Goal: Transaction & Acquisition: Purchase product/service

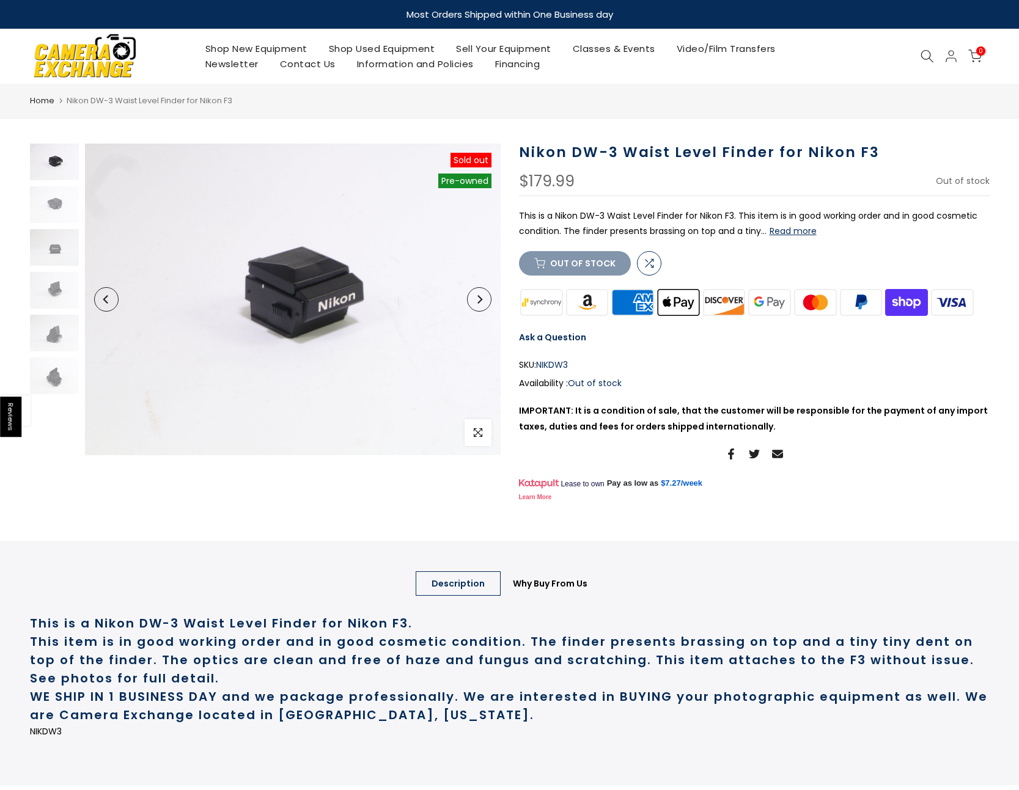
click at [393, 51] on link "Shop Used Equipment" at bounding box center [382, 48] width 128 height 15
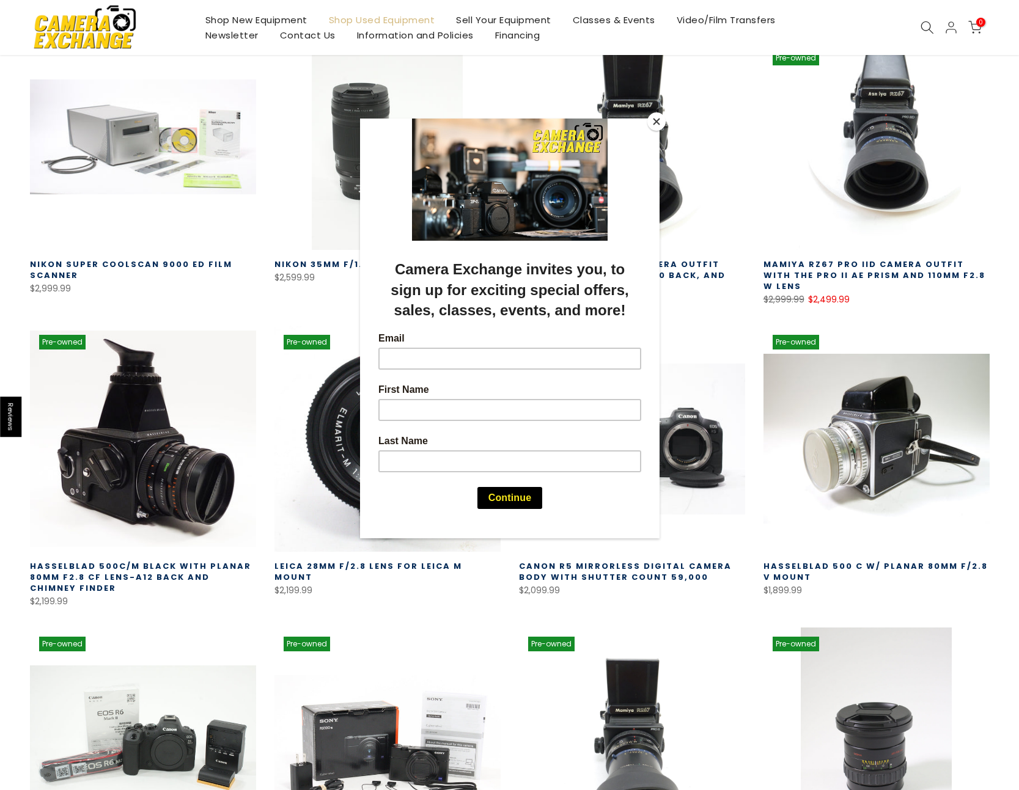
scroll to position [268, 0]
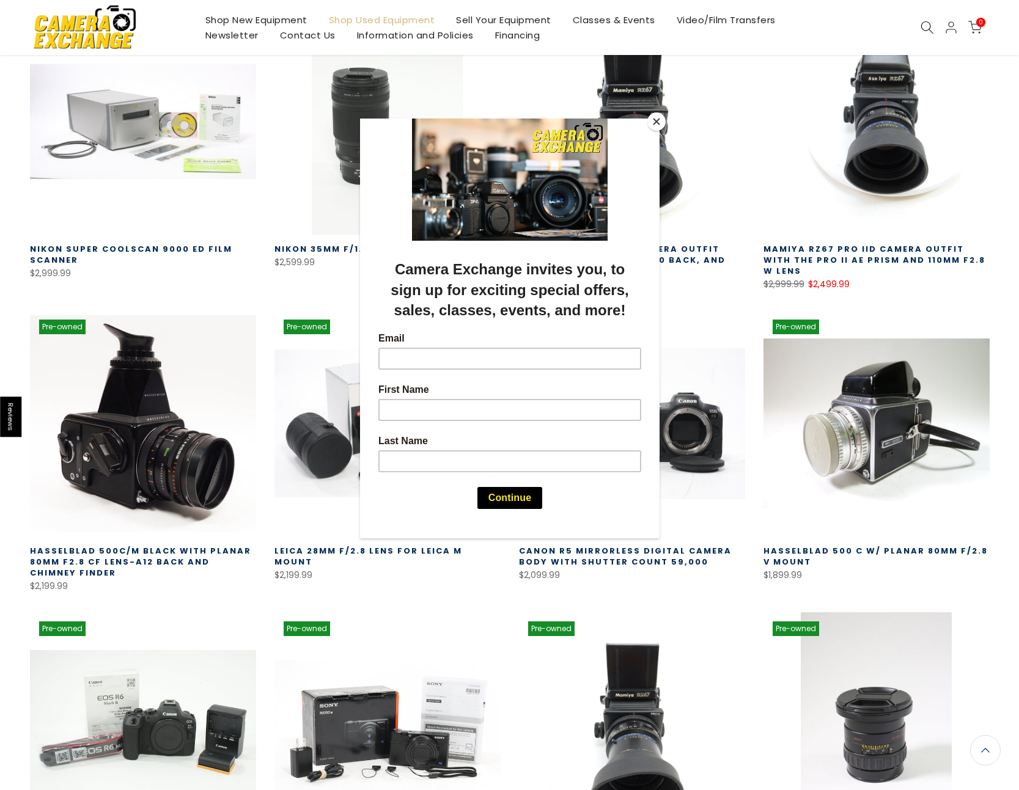
click at [660, 122] on button "Close" at bounding box center [656, 121] width 18 height 18
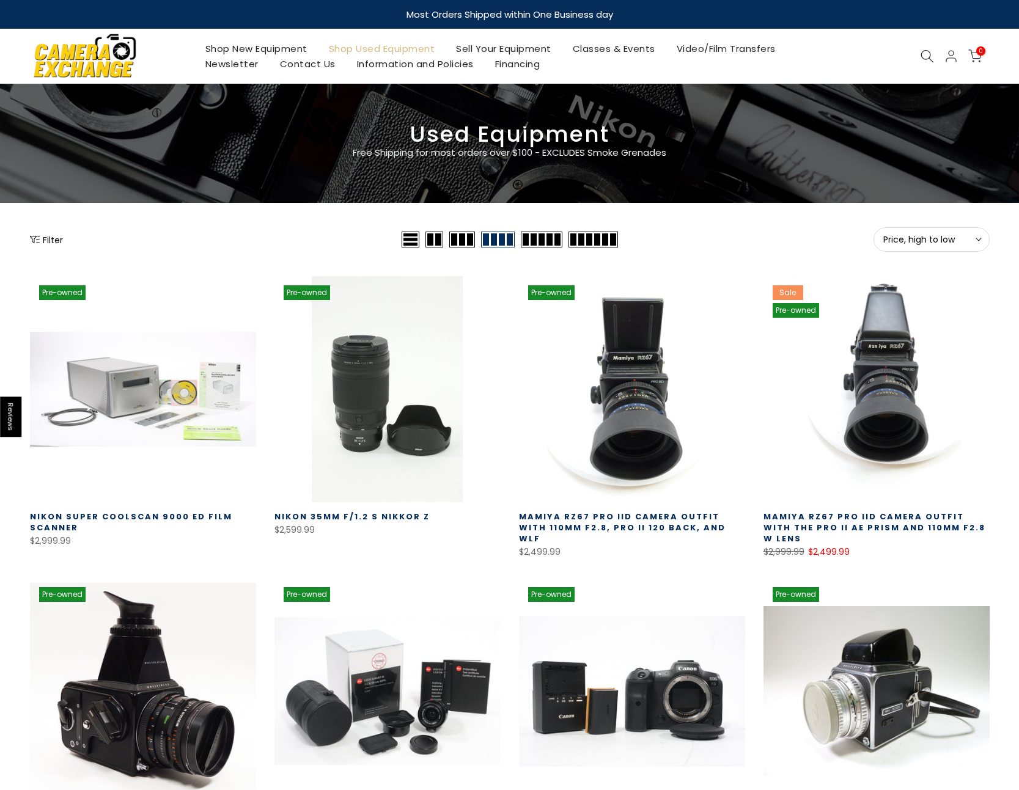
scroll to position [0, 0]
click at [929, 54] on icon at bounding box center [926, 55] width 13 height 13
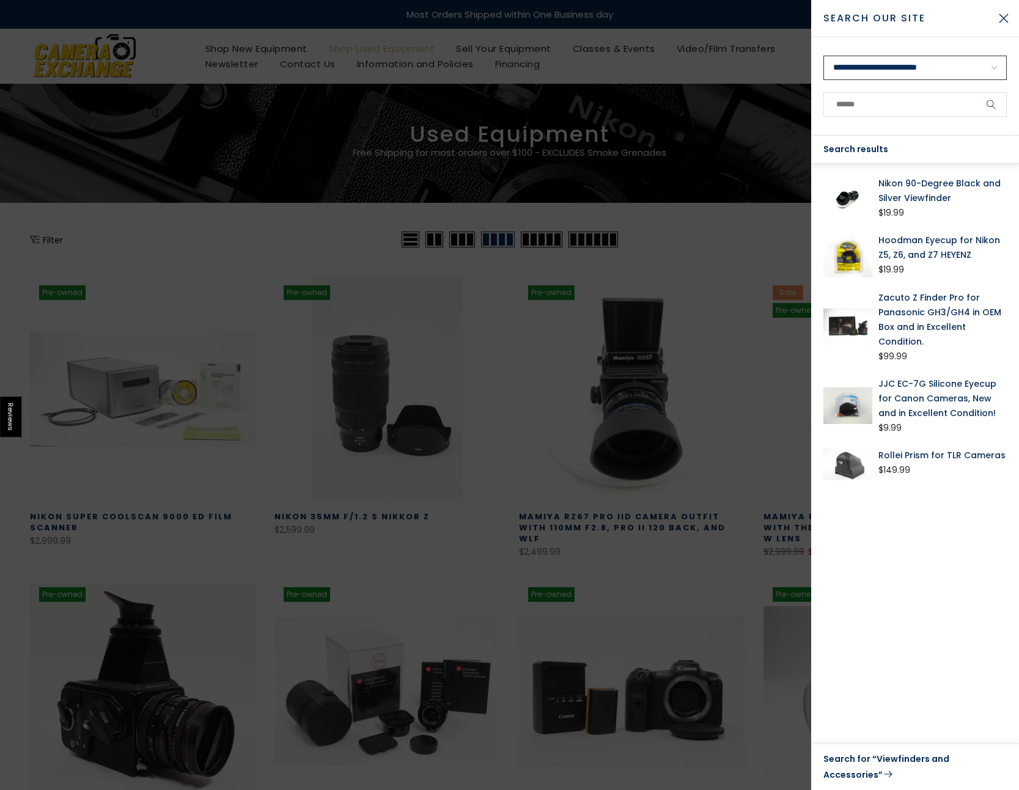
select select "**********"
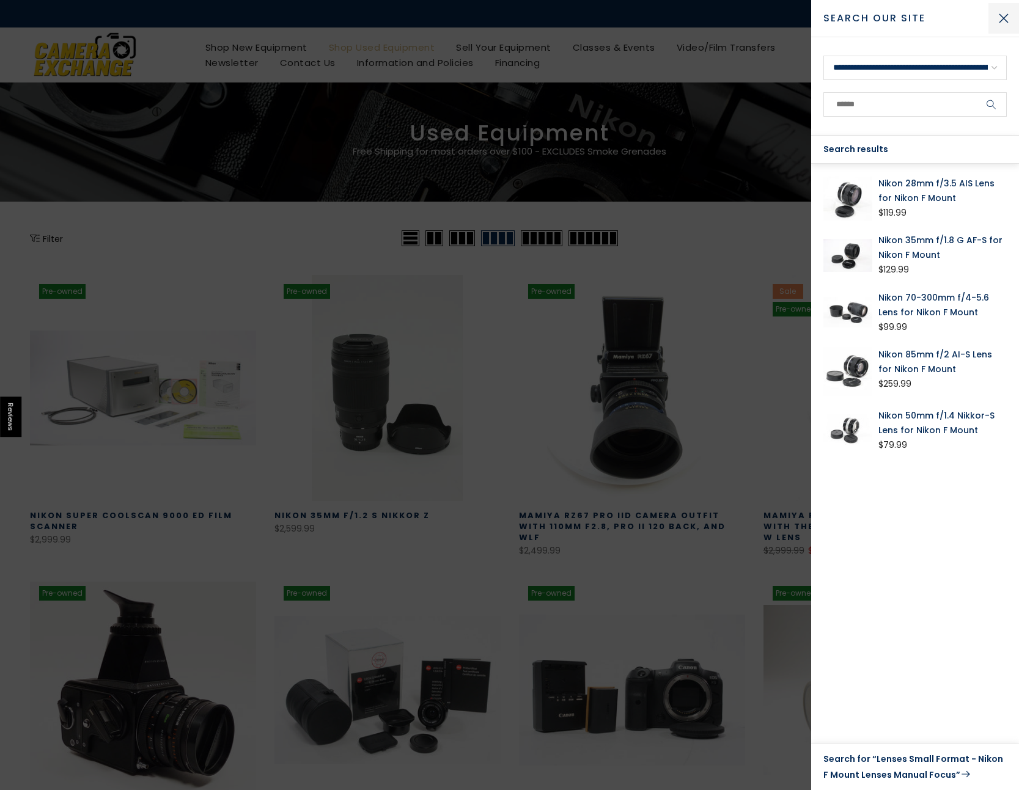
click at [1002, 19] on button "Close Search" at bounding box center [1003, 18] width 31 height 31
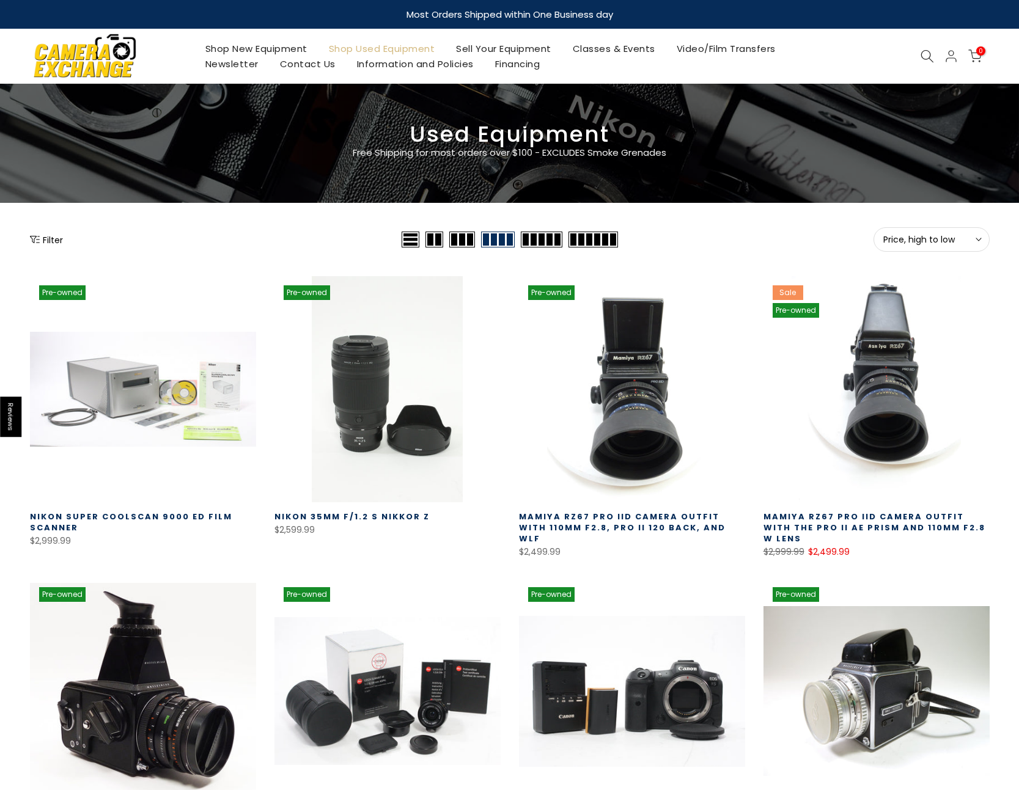
click at [928, 57] on icon at bounding box center [926, 55] width 13 height 13
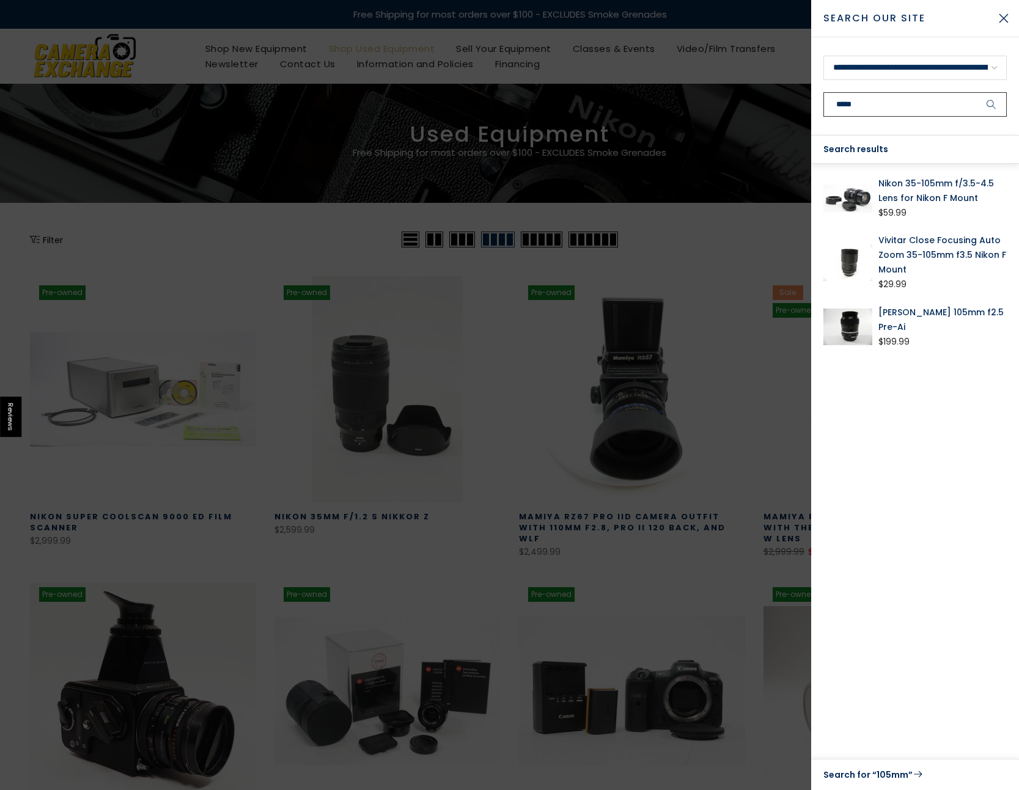
type input "*****"
click at [942, 313] on link "Nikon Nikkor 105mm f2.5 Pre-Ai" at bounding box center [942, 319] width 128 height 29
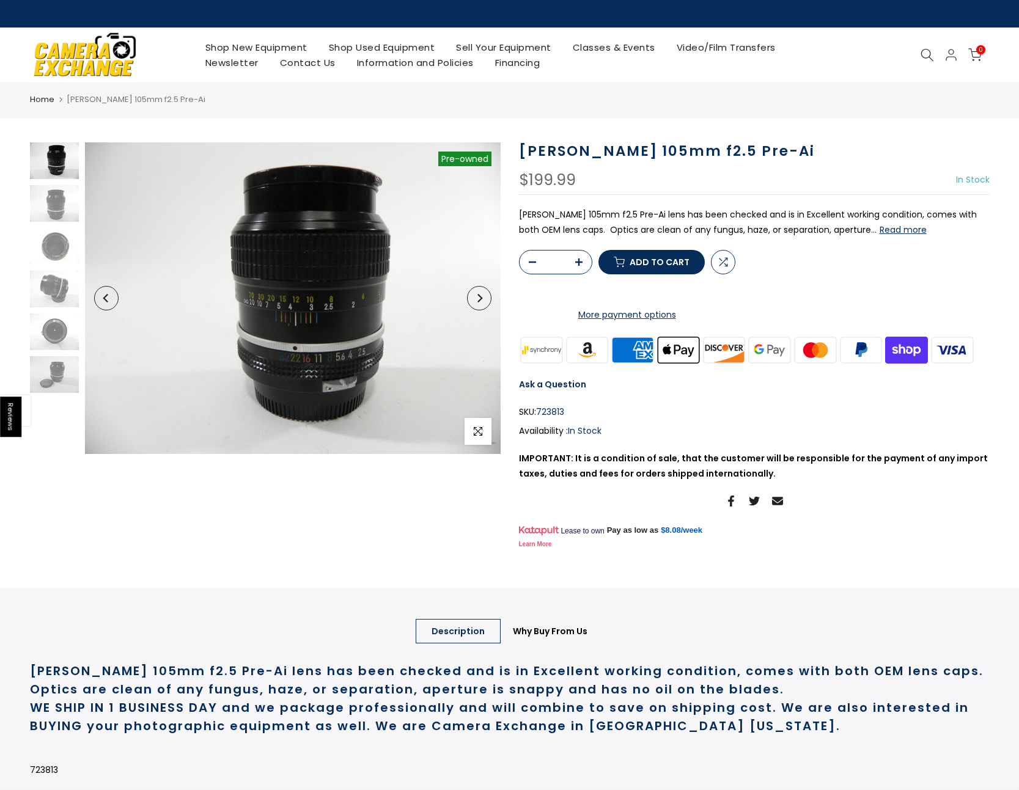
click at [879, 229] on button "Read more" at bounding box center [902, 229] width 47 height 11
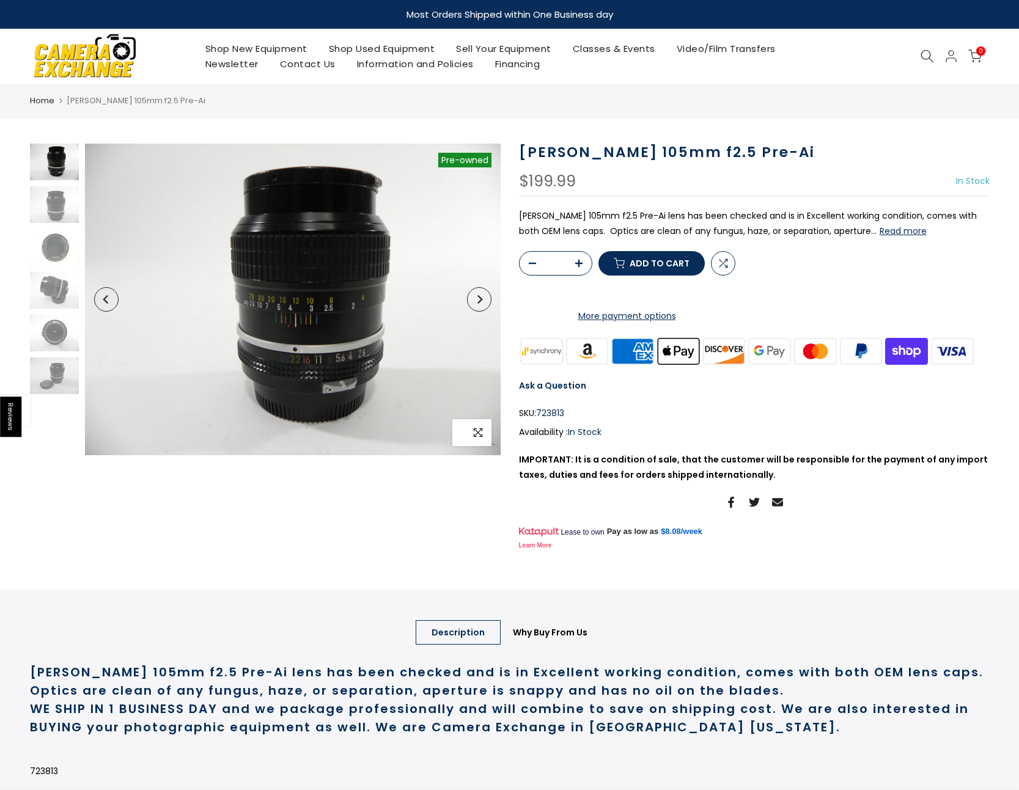
click at [481, 433] on icon "button" at bounding box center [478, 433] width 9 height 10
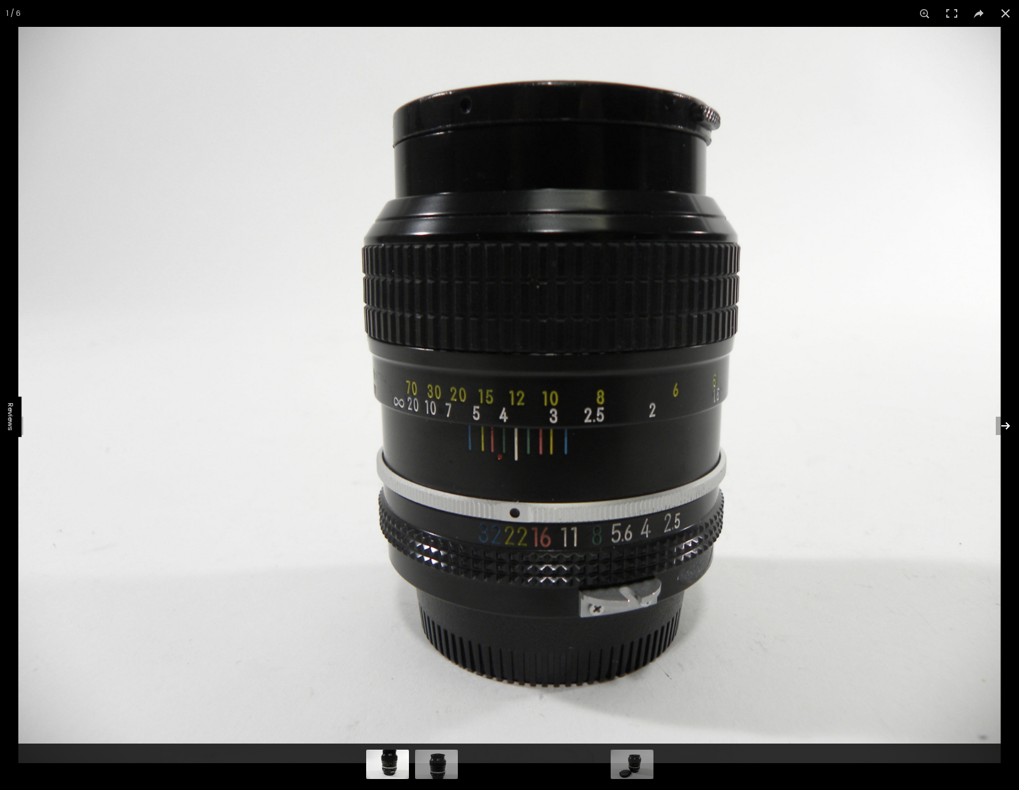
click at [1005, 426] on button at bounding box center [997, 425] width 43 height 61
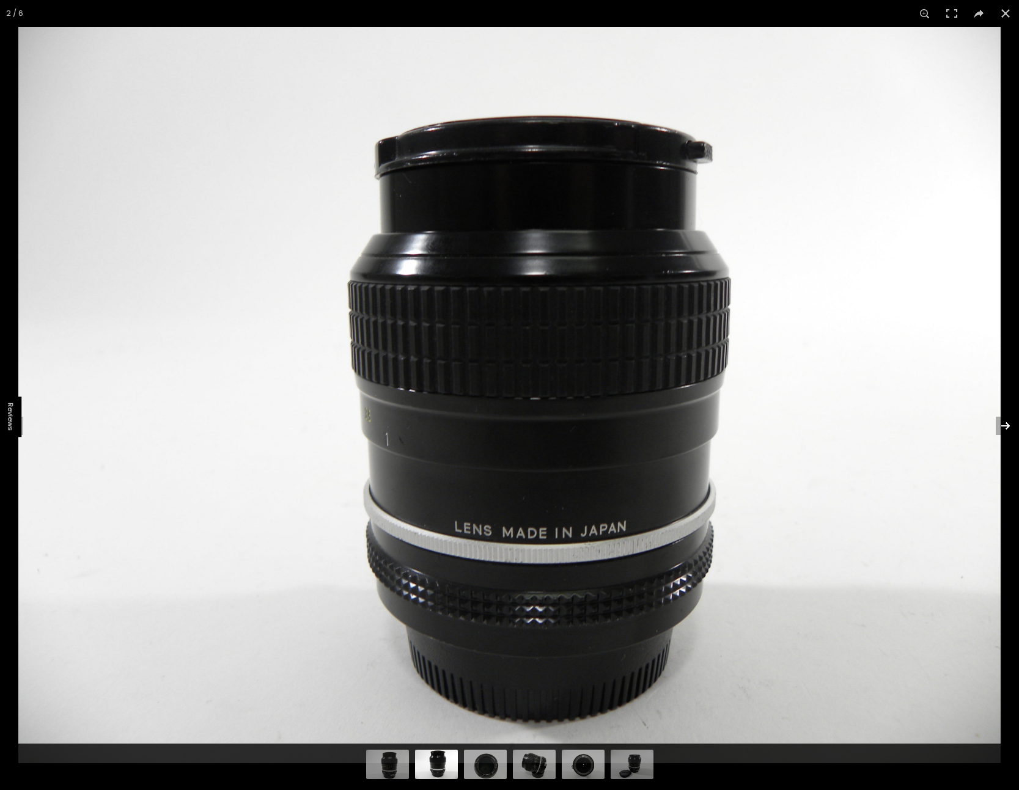
click at [998, 425] on button at bounding box center [997, 425] width 43 height 61
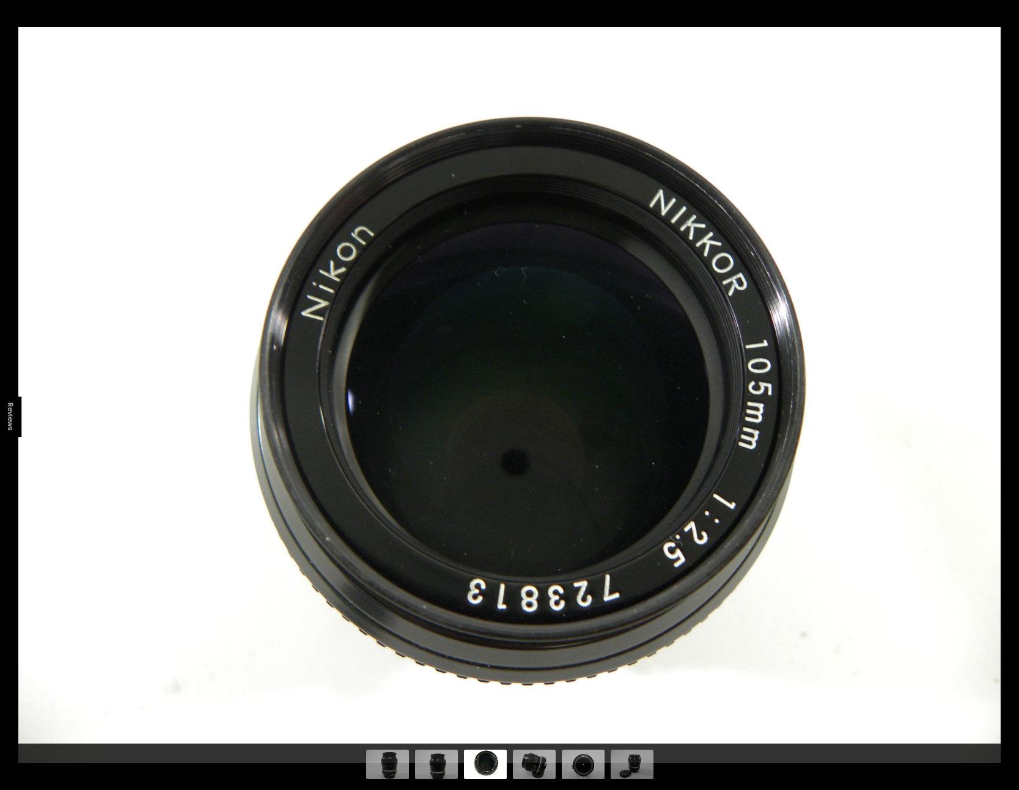
click at [998, 425] on button at bounding box center [997, 425] width 43 height 61
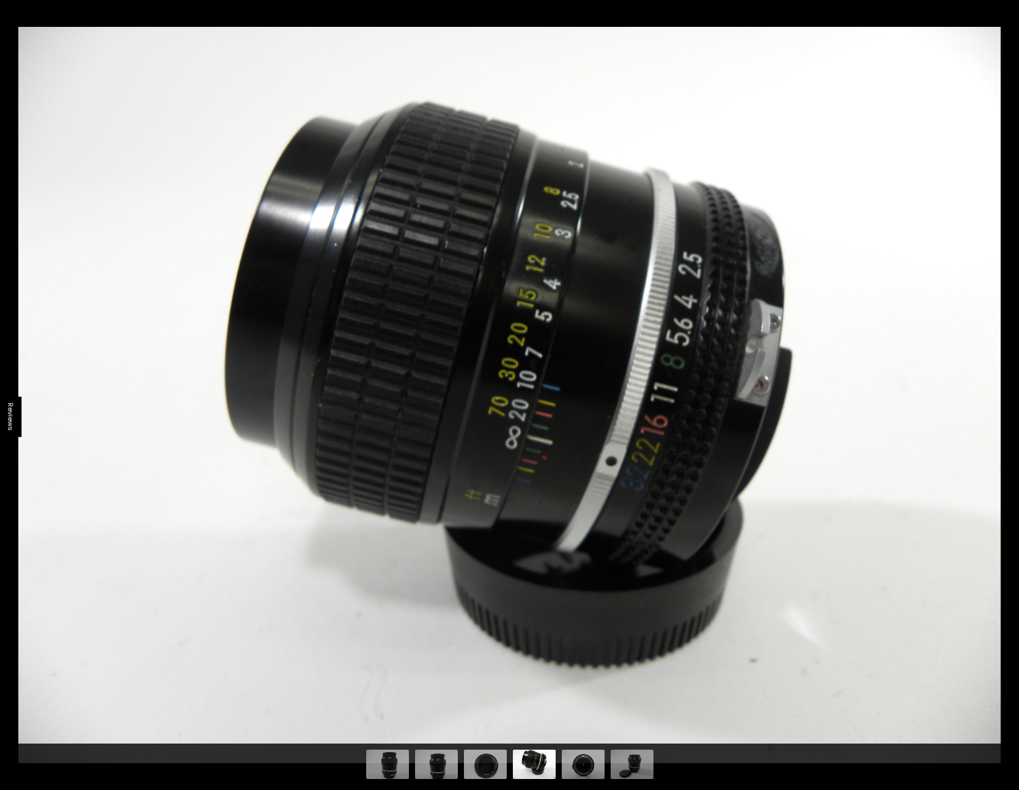
click at [998, 425] on button at bounding box center [997, 425] width 43 height 61
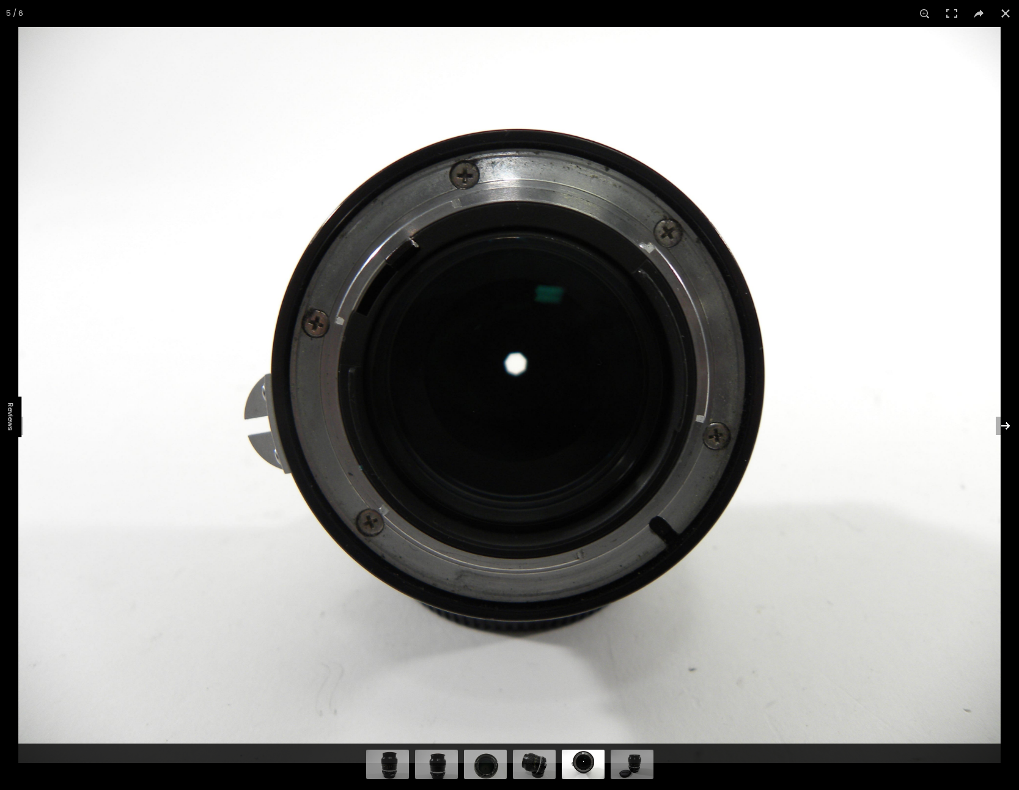
click at [999, 425] on button at bounding box center [997, 425] width 43 height 61
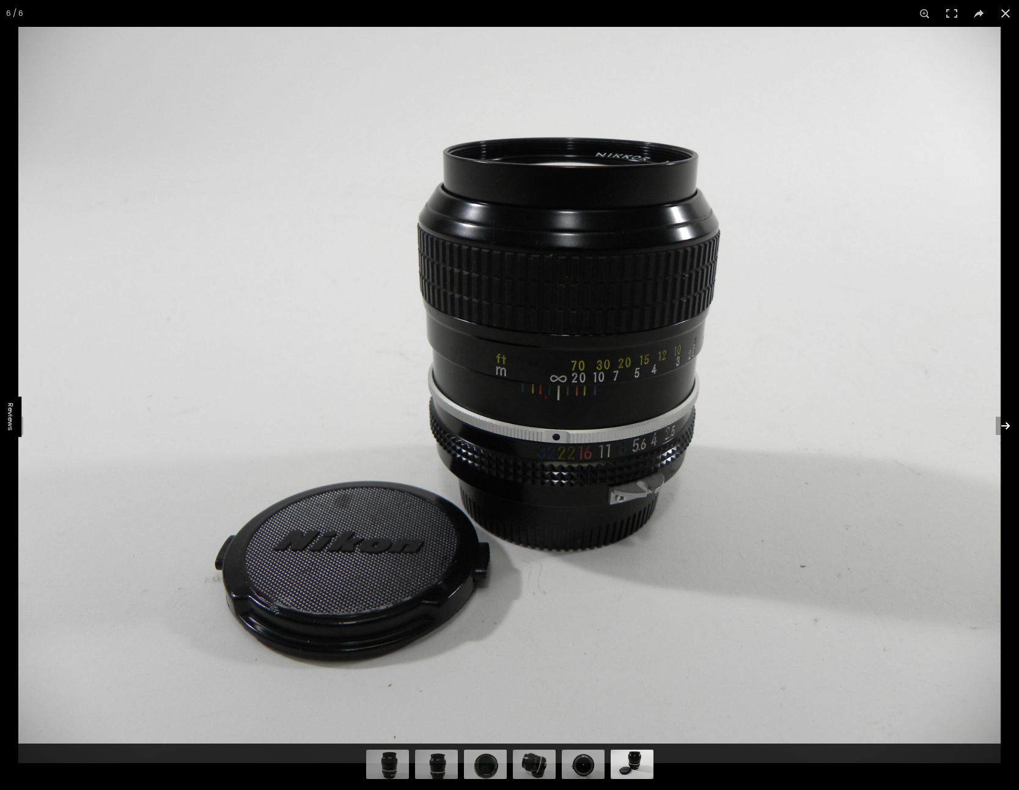
click at [999, 425] on button at bounding box center [997, 425] width 43 height 61
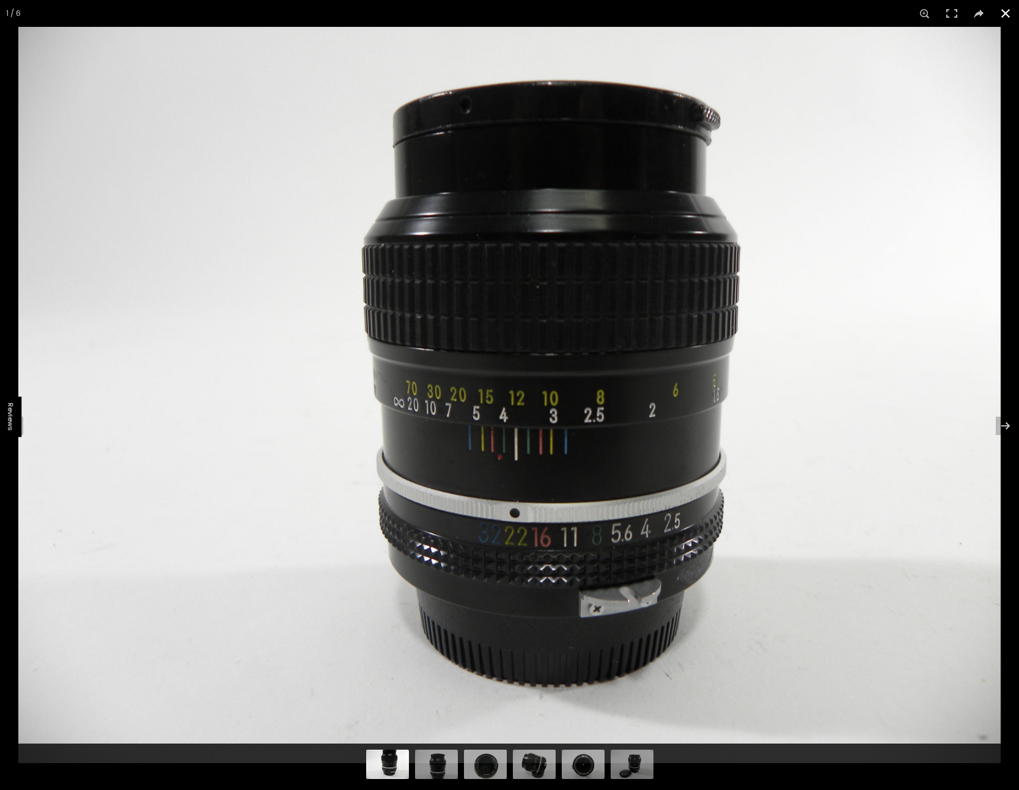
click at [1004, 12] on button at bounding box center [1005, 13] width 27 height 27
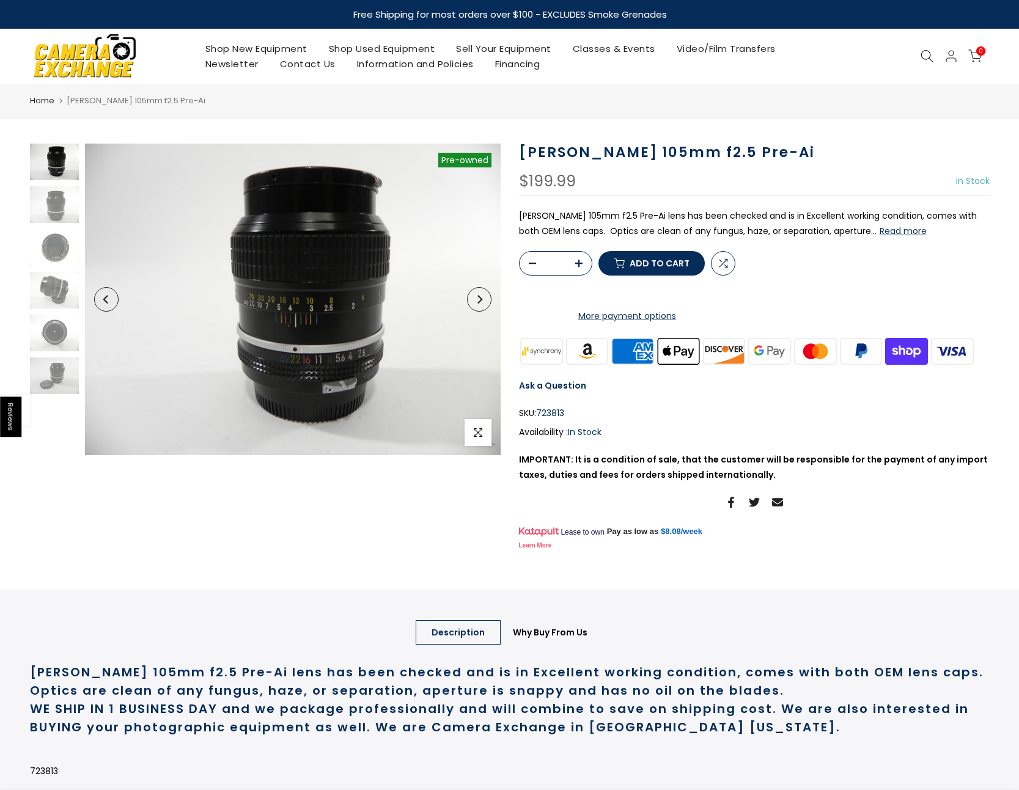
click at [353, 48] on link "Shop Used Equipment" at bounding box center [382, 48] width 128 height 15
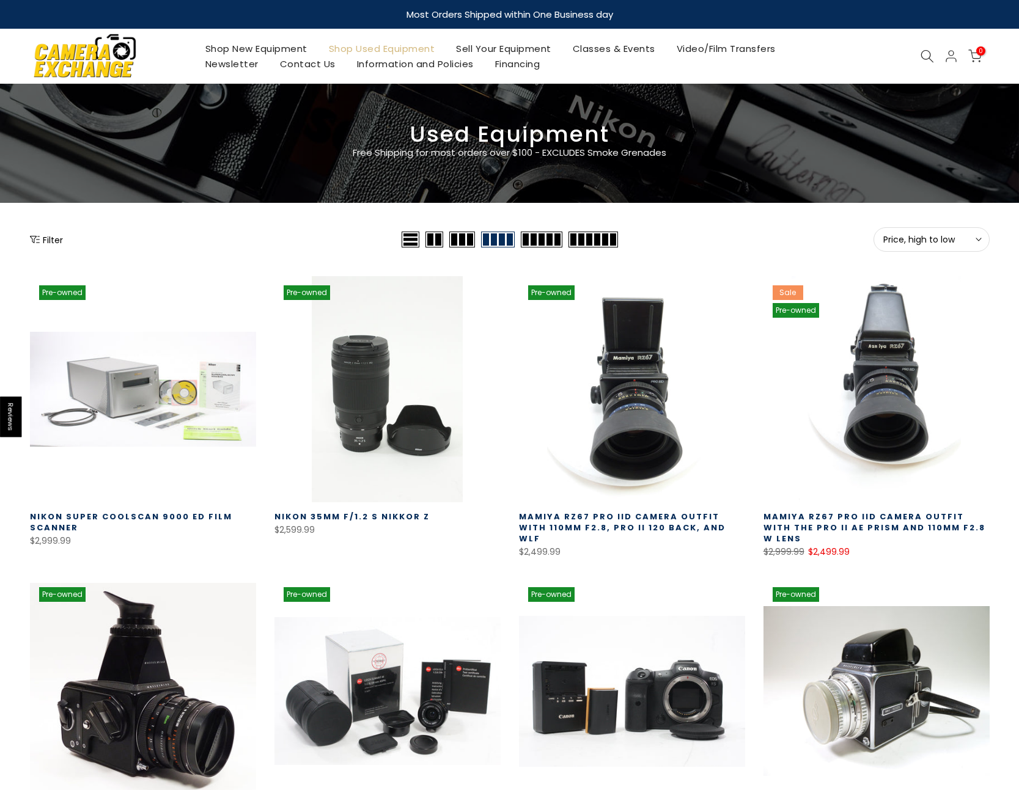
click at [52, 240] on button "Filter" at bounding box center [46, 239] width 33 height 12
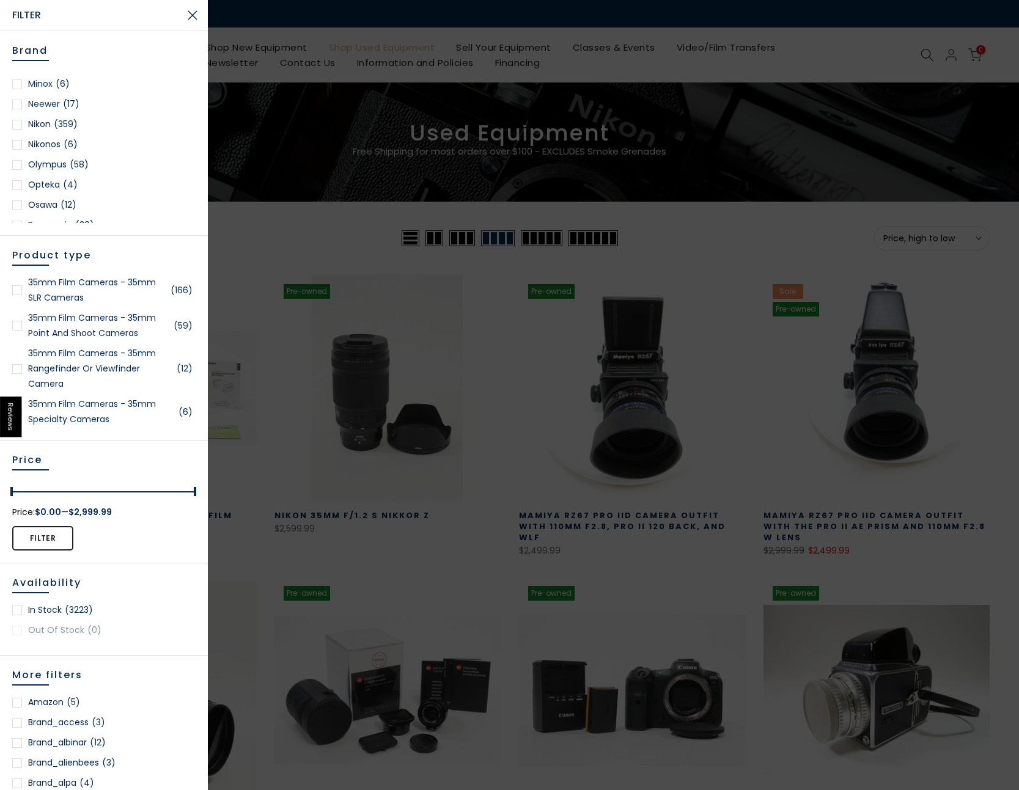
scroll to position [1023, 0]
click at [15, 125] on div at bounding box center [17, 124] width 10 height 10
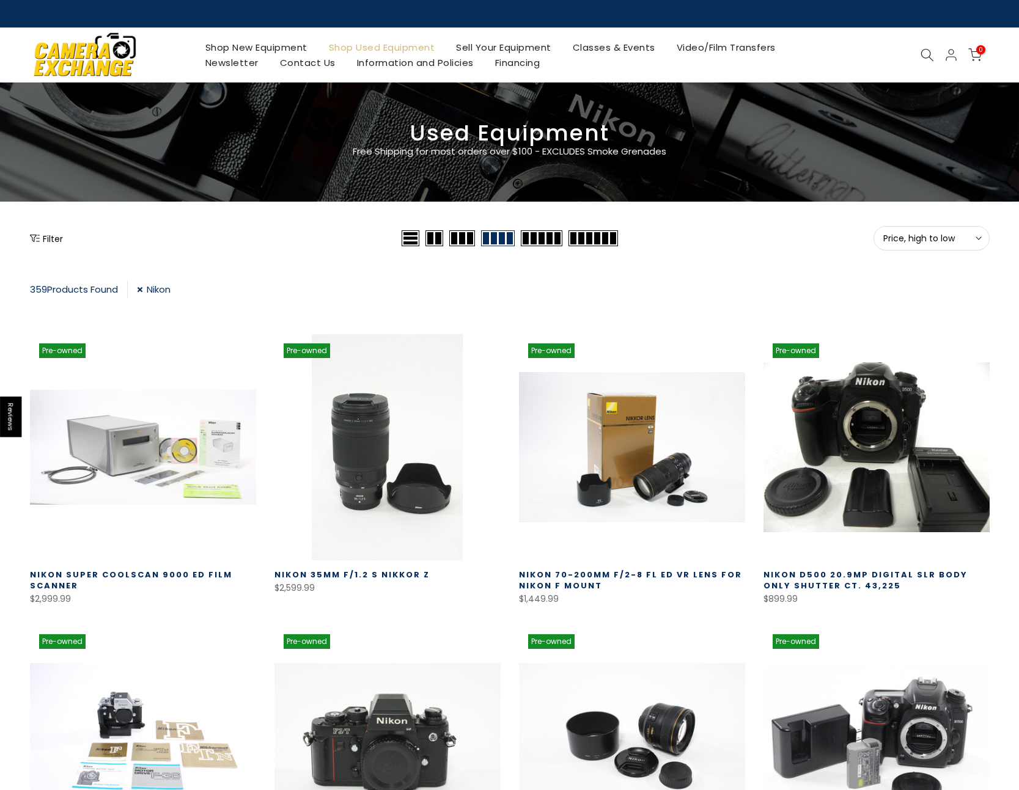
click at [49, 237] on button "Filter" at bounding box center [46, 238] width 33 height 12
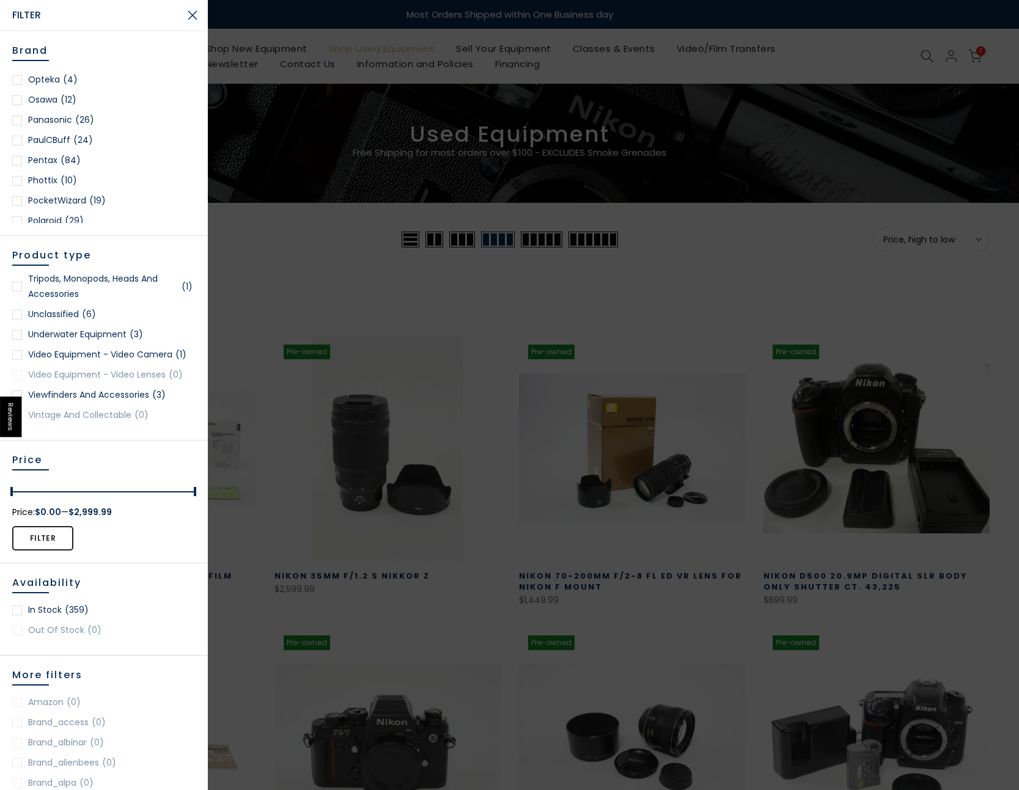
scroll to position [3081, 0]
click at [20, 393] on div at bounding box center [17, 395] width 10 height 10
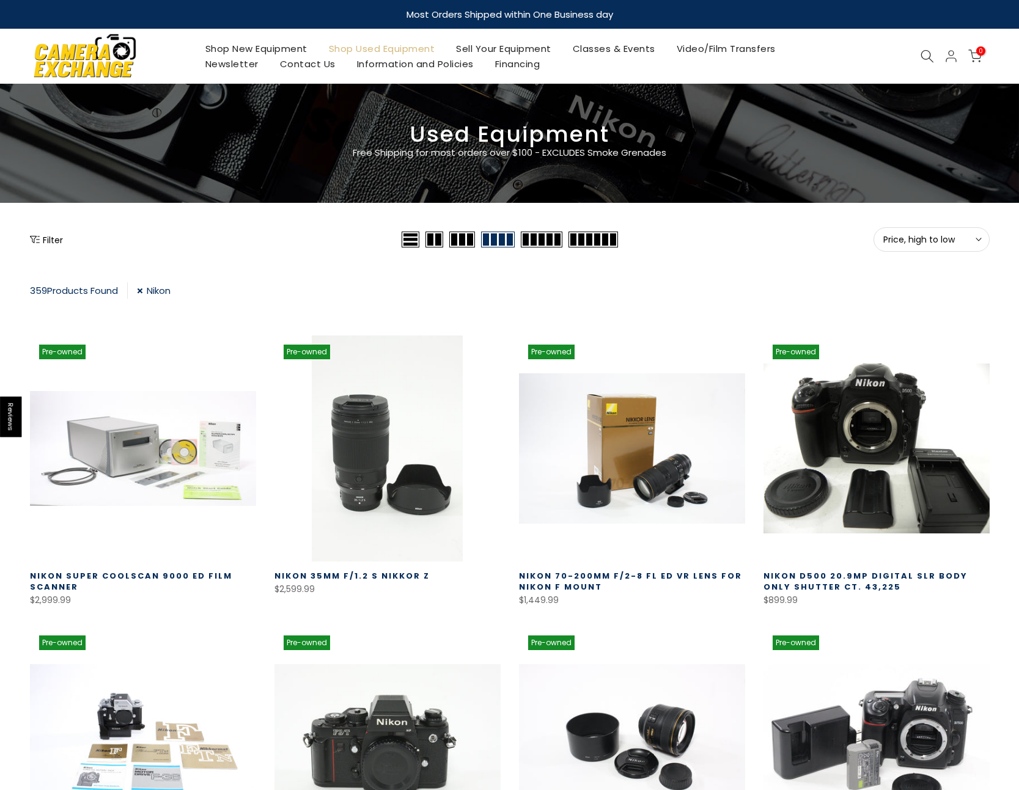
click at [46, 236] on button "Filter" at bounding box center [46, 239] width 33 height 12
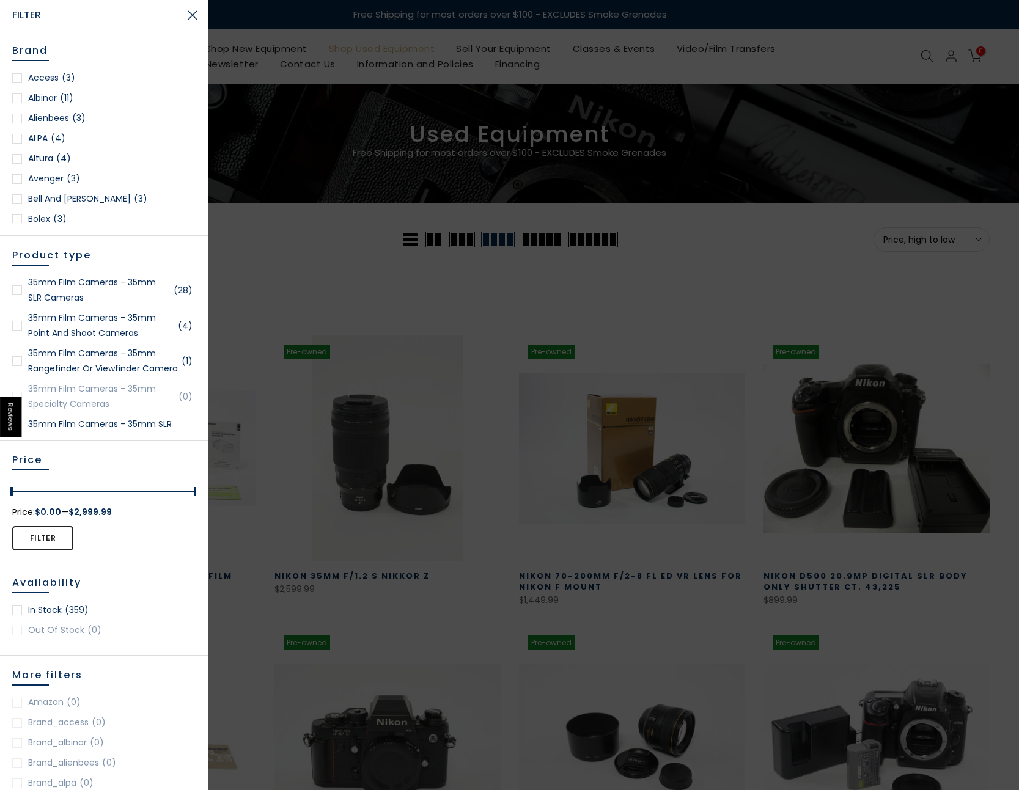
click at [18, 291] on div at bounding box center [17, 290] width 10 height 10
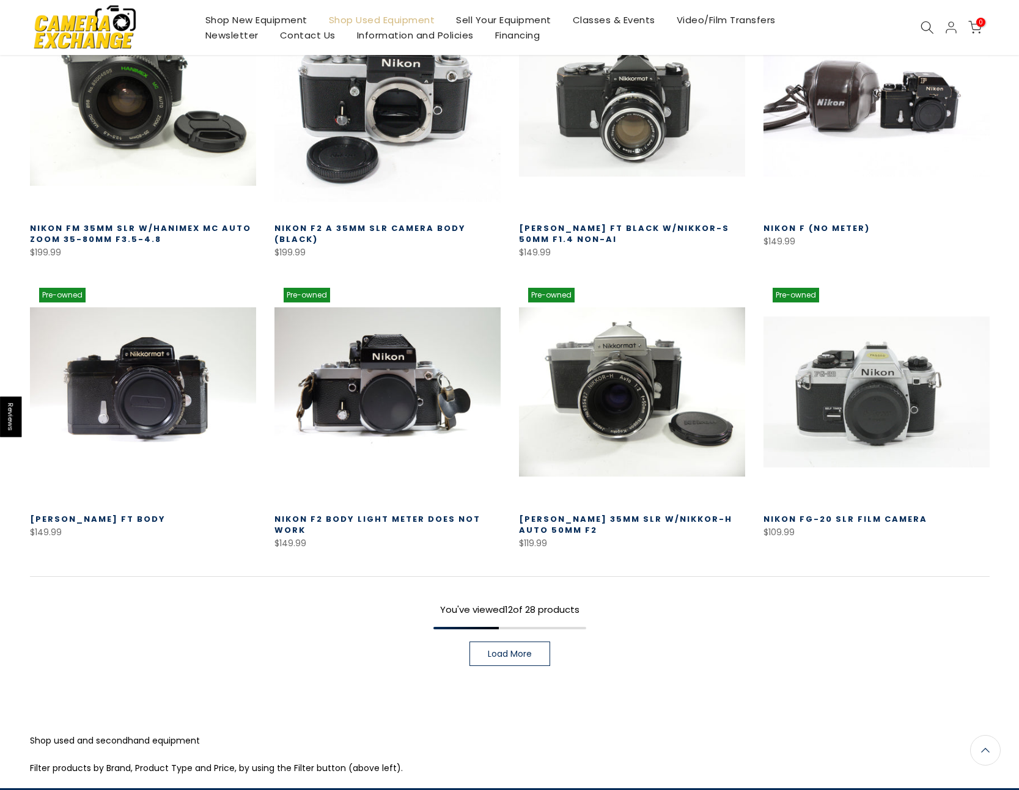
scroll to position [674, 0]
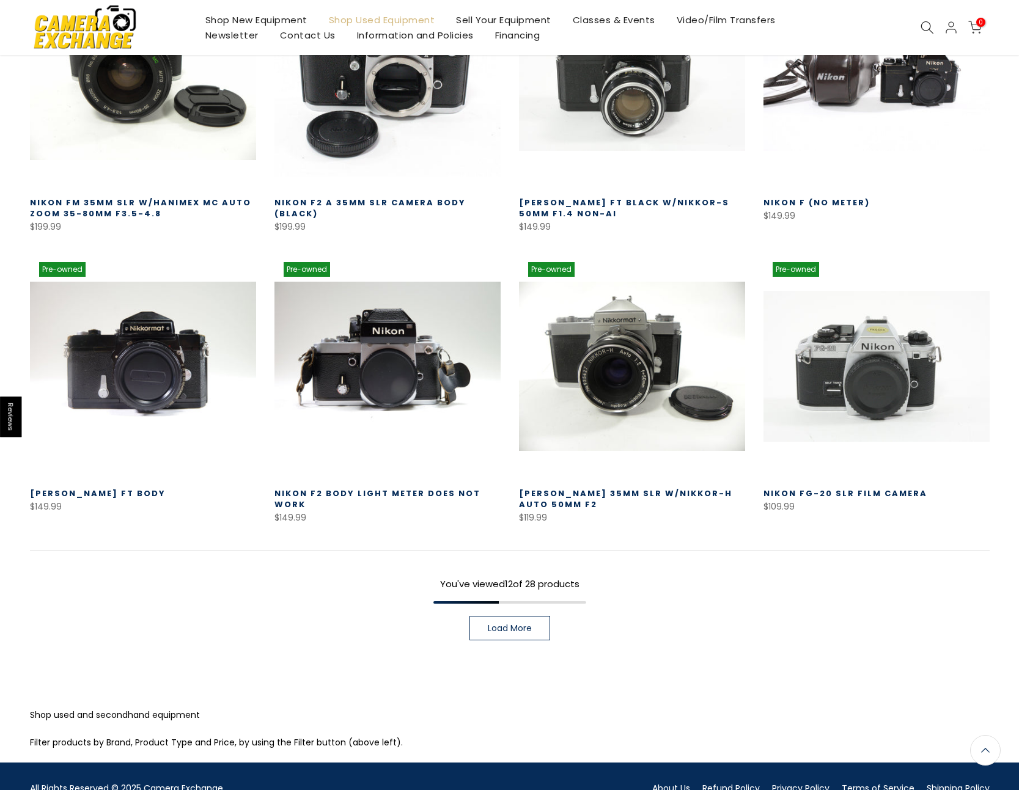
click at [529, 624] on span "Load More" at bounding box center [510, 628] width 44 height 9
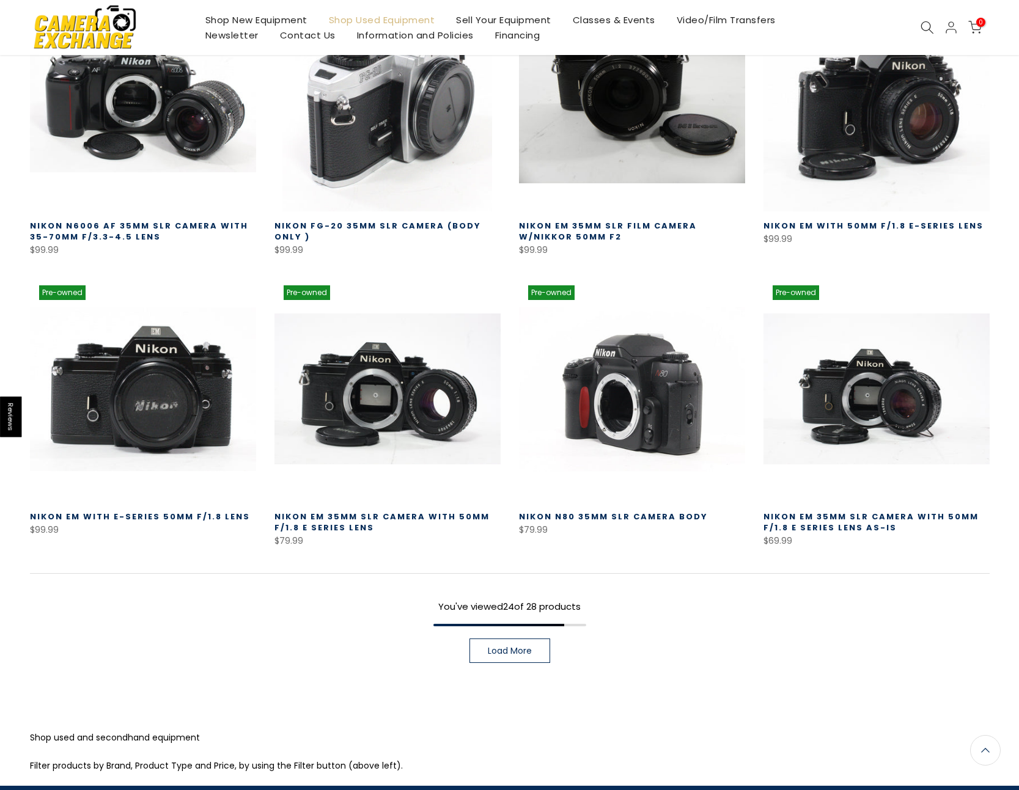
scroll to position [1526, 0]
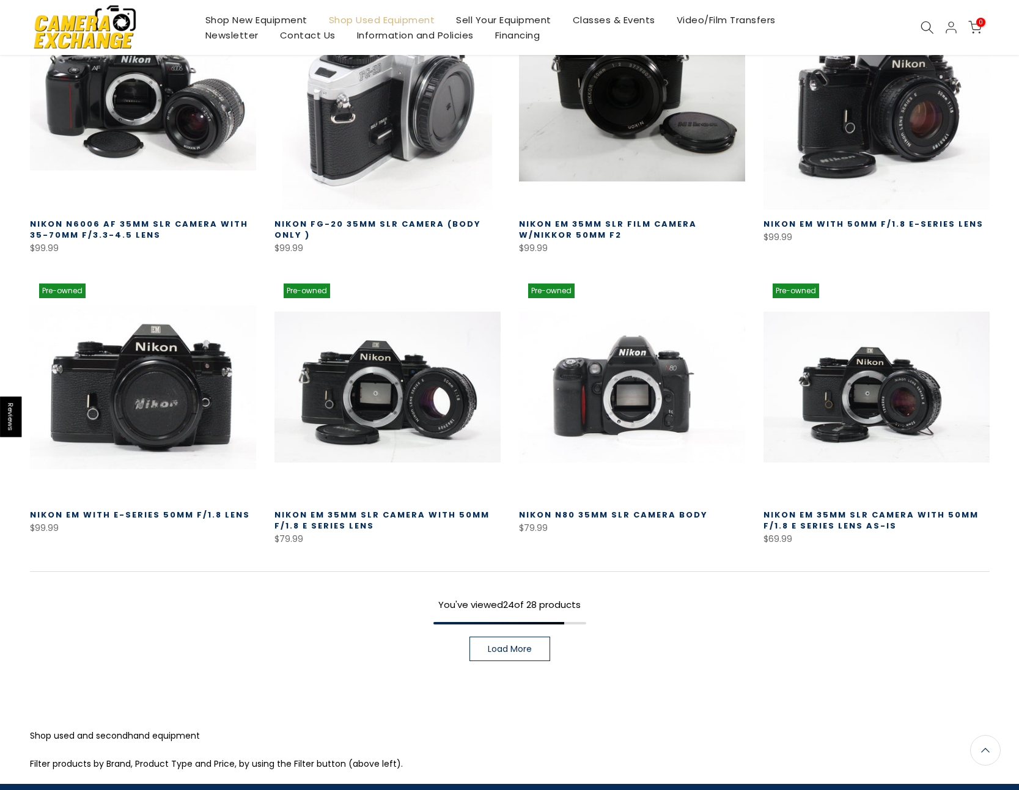
click at [523, 645] on span "Load More" at bounding box center [510, 649] width 44 height 9
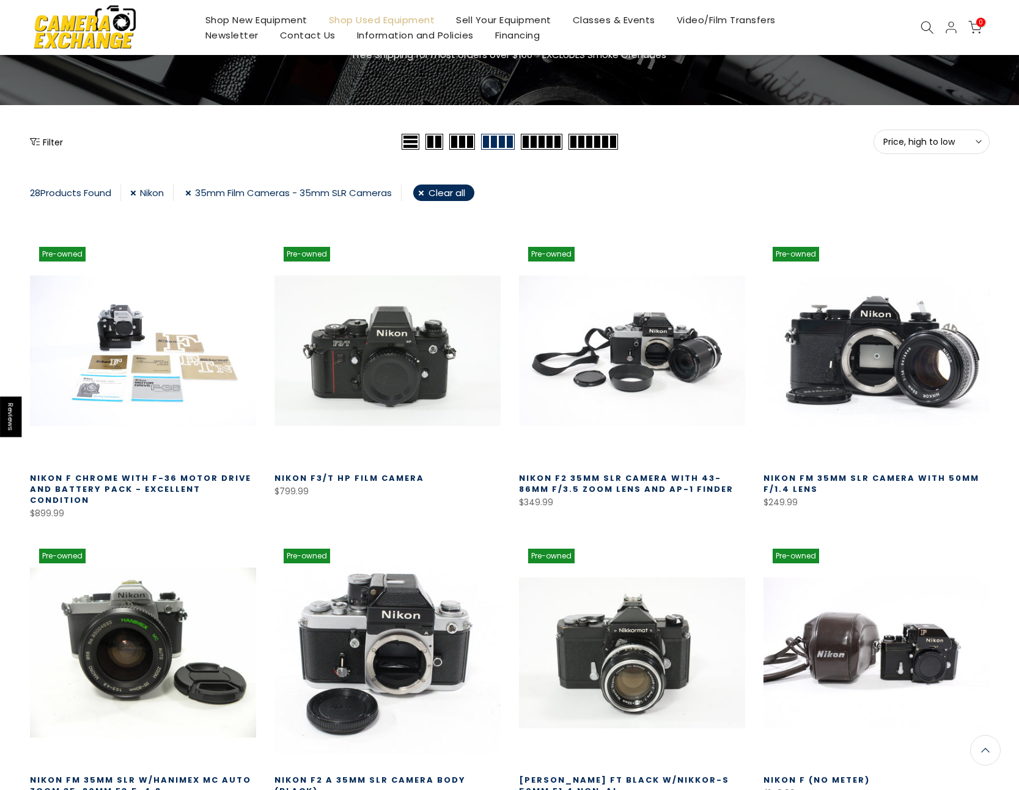
scroll to position [98, 0]
click at [398, 475] on link "Nikon F3/T HP Film Camera" at bounding box center [349, 478] width 150 height 12
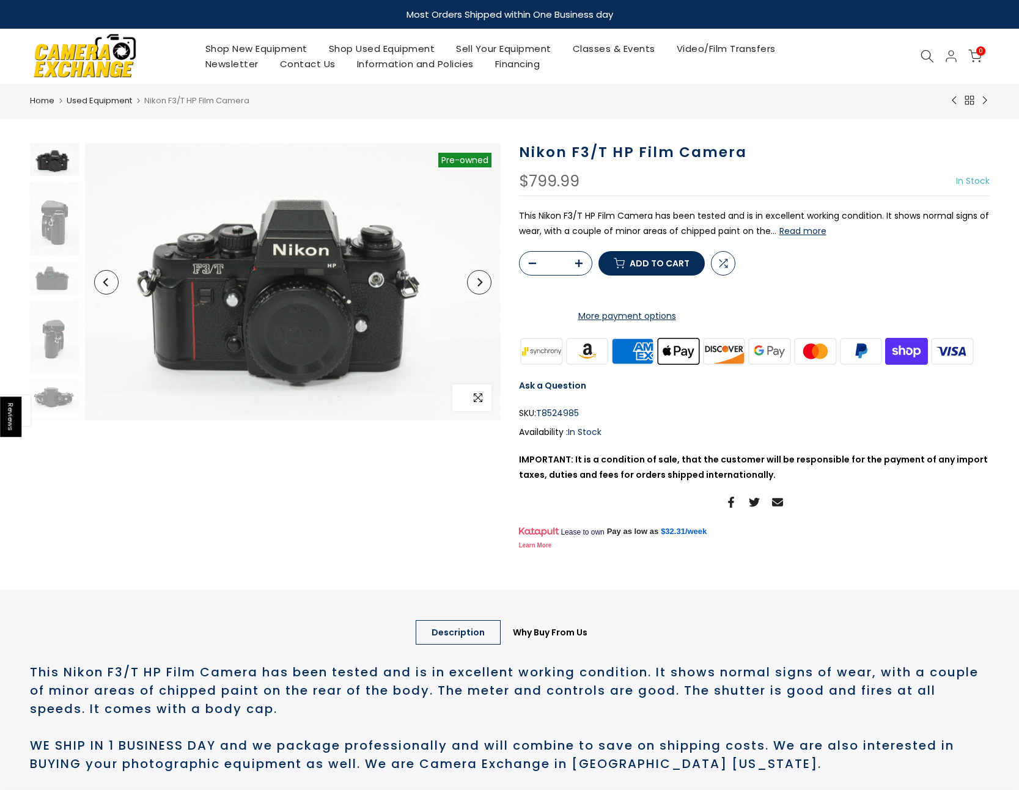
click at [478, 398] on icon "button" at bounding box center [478, 397] width 9 height 9
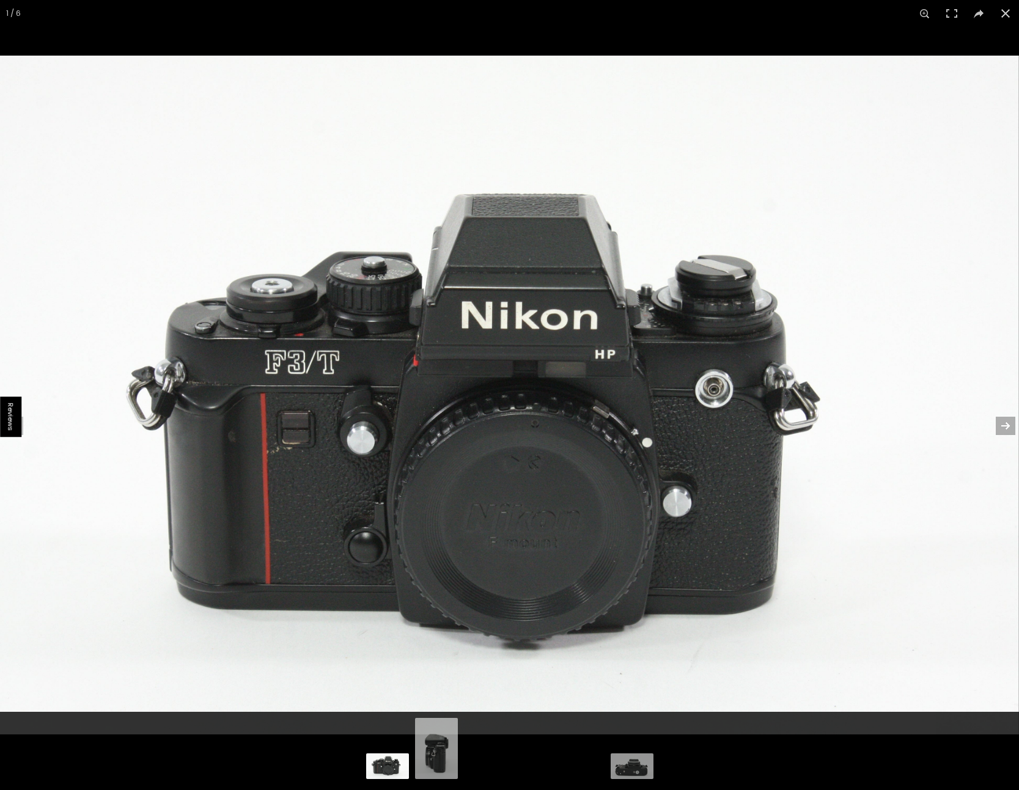
click at [1003, 421] on button at bounding box center [997, 425] width 43 height 61
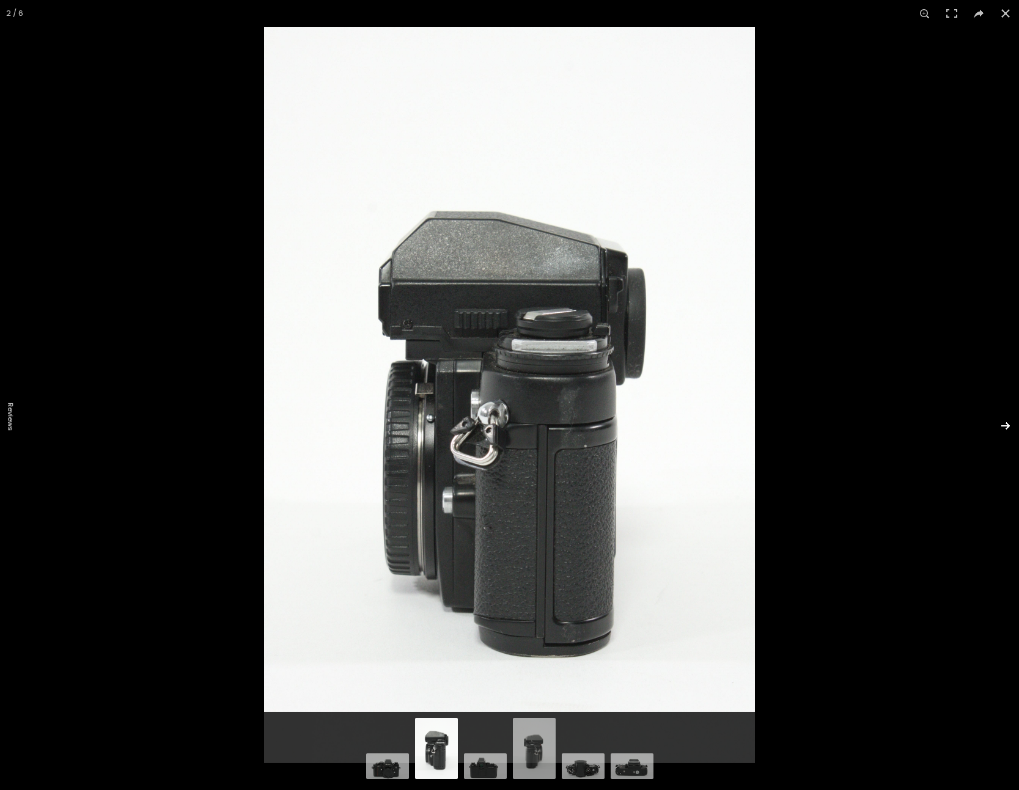
click at [1003, 420] on button at bounding box center [997, 425] width 43 height 61
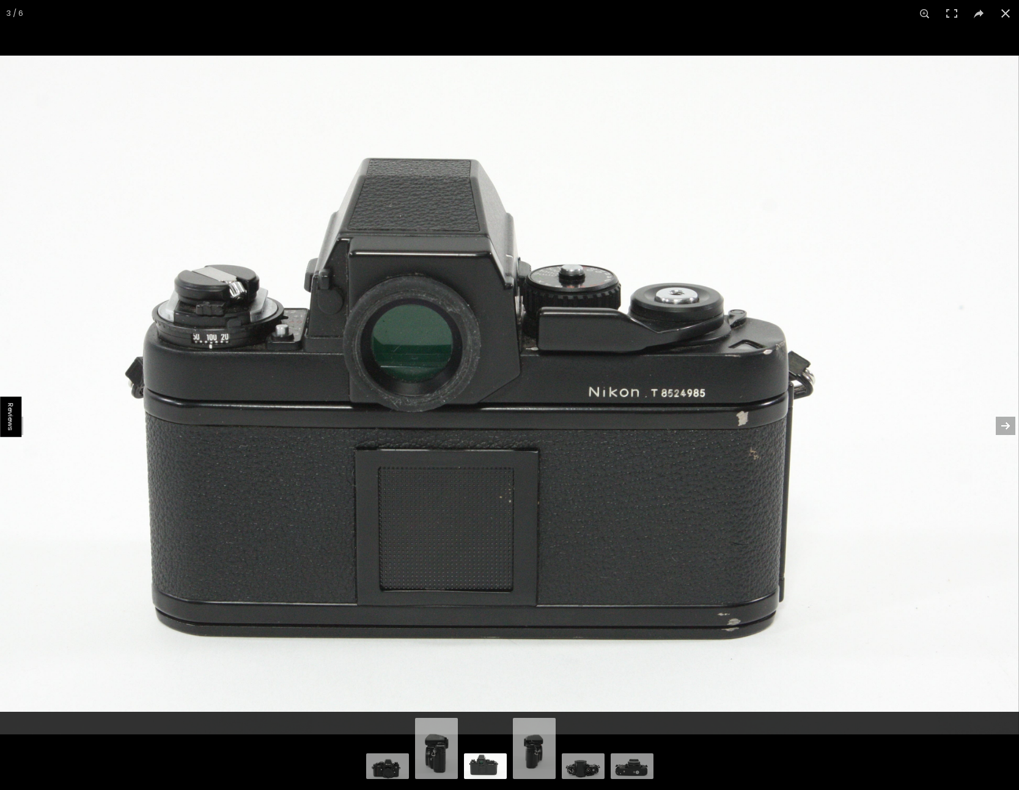
click at [1005, 423] on button at bounding box center [997, 425] width 43 height 61
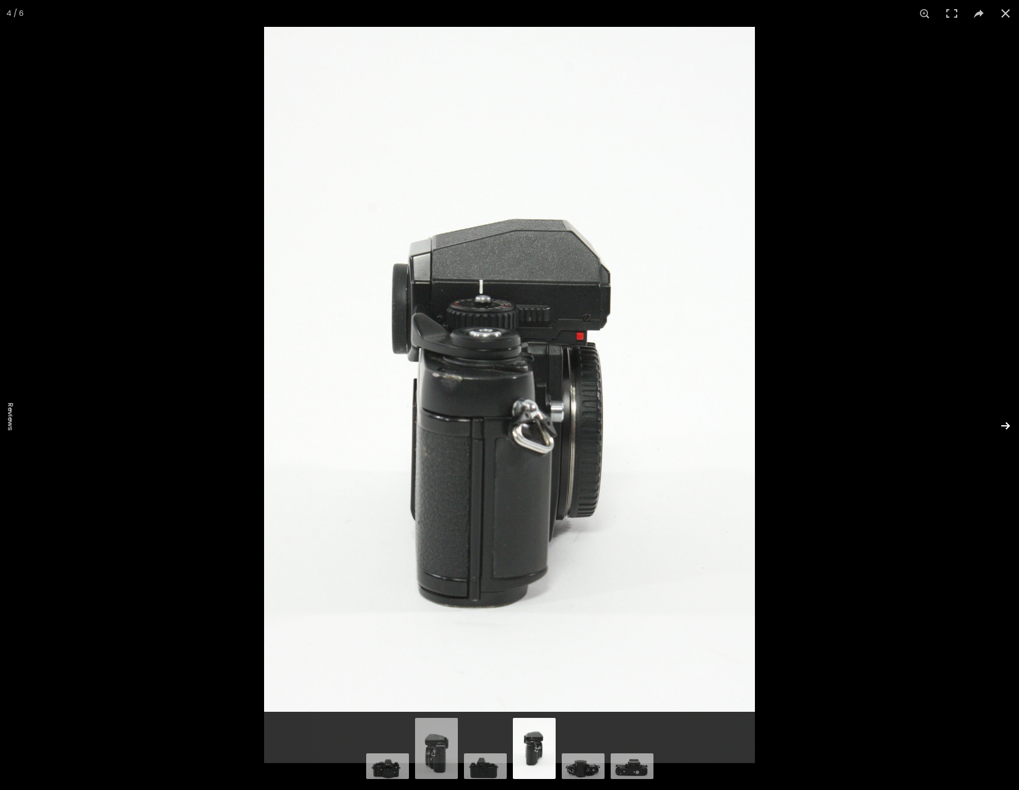
click at [1005, 423] on button at bounding box center [997, 425] width 43 height 61
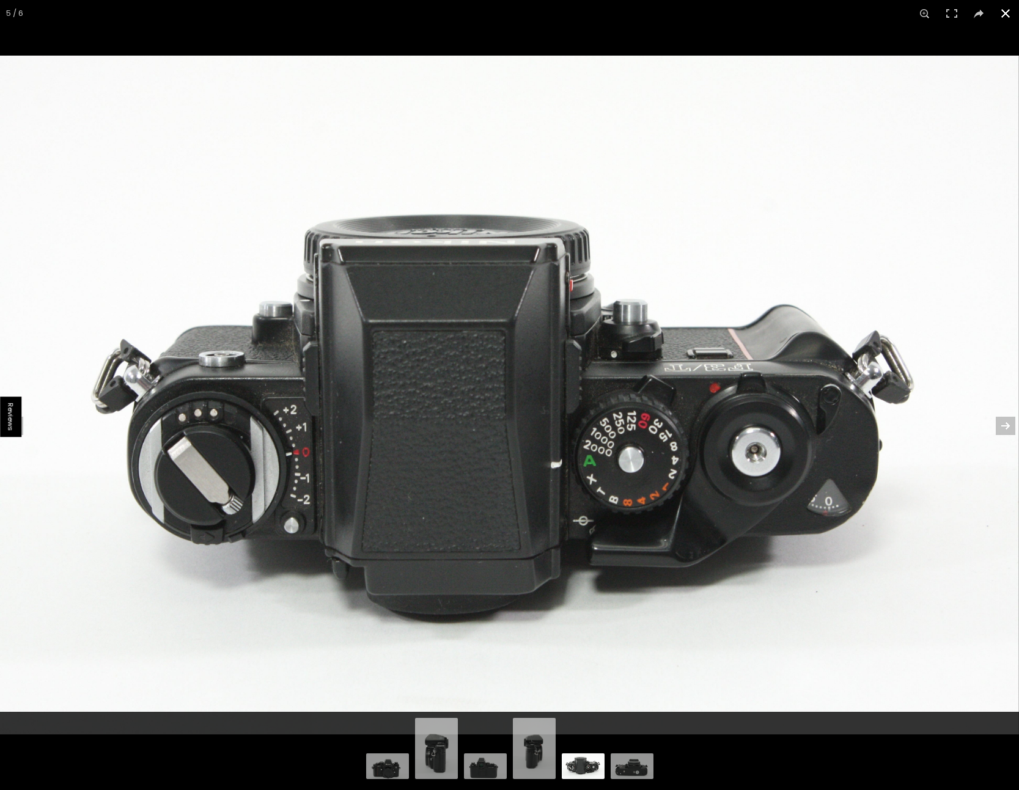
click at [1004, 16] on button at bounding box center [1005, 13] width 27 height 27
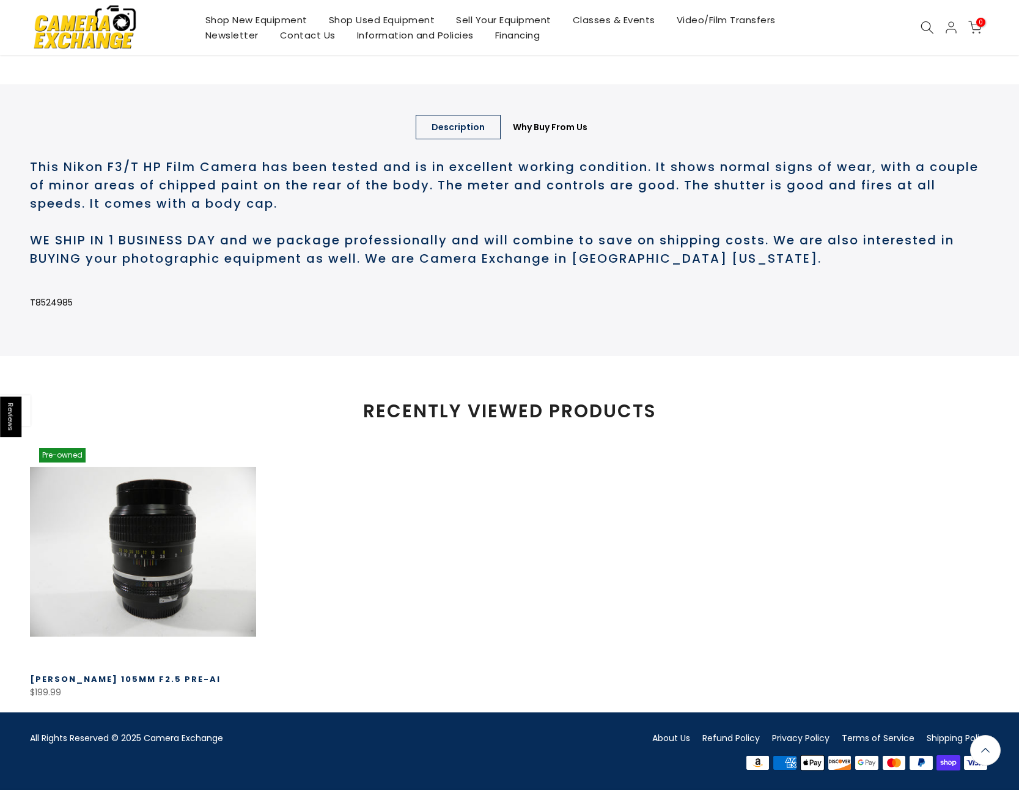
scroll to position [552, 0]
click at [87, 31] on img at bounding box center [85, 27] width 104 height 53
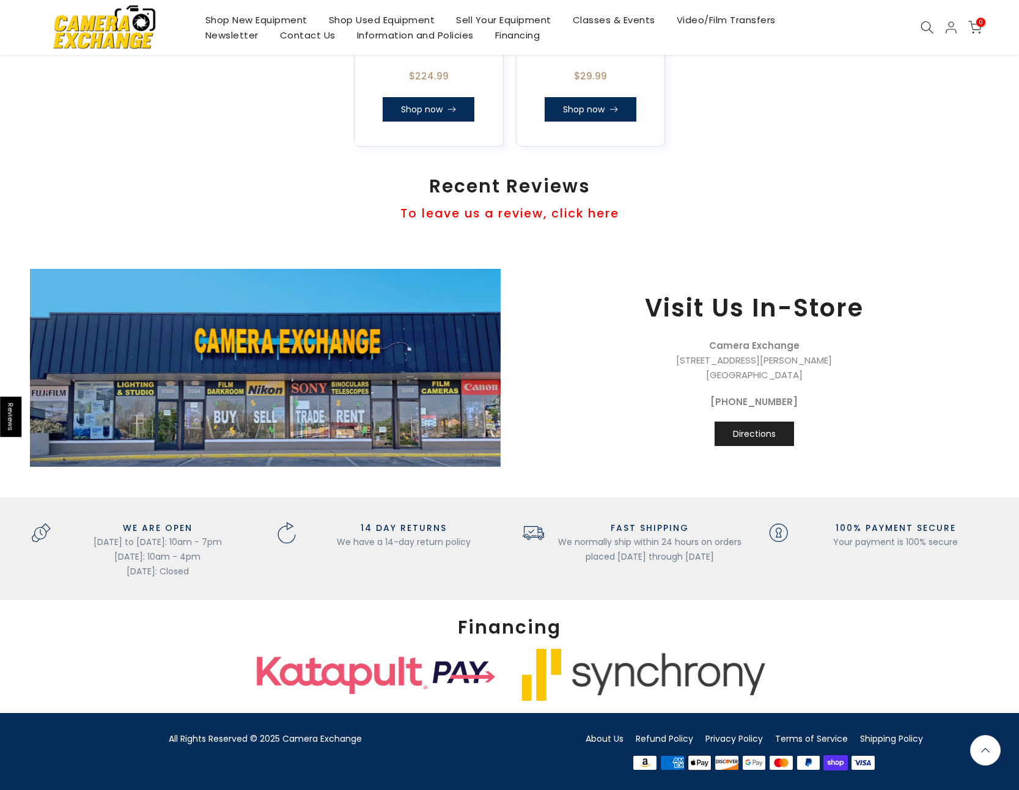
scroll to position [1122, 0]
